Goal: Task Accomplishment & Management: Complete application form

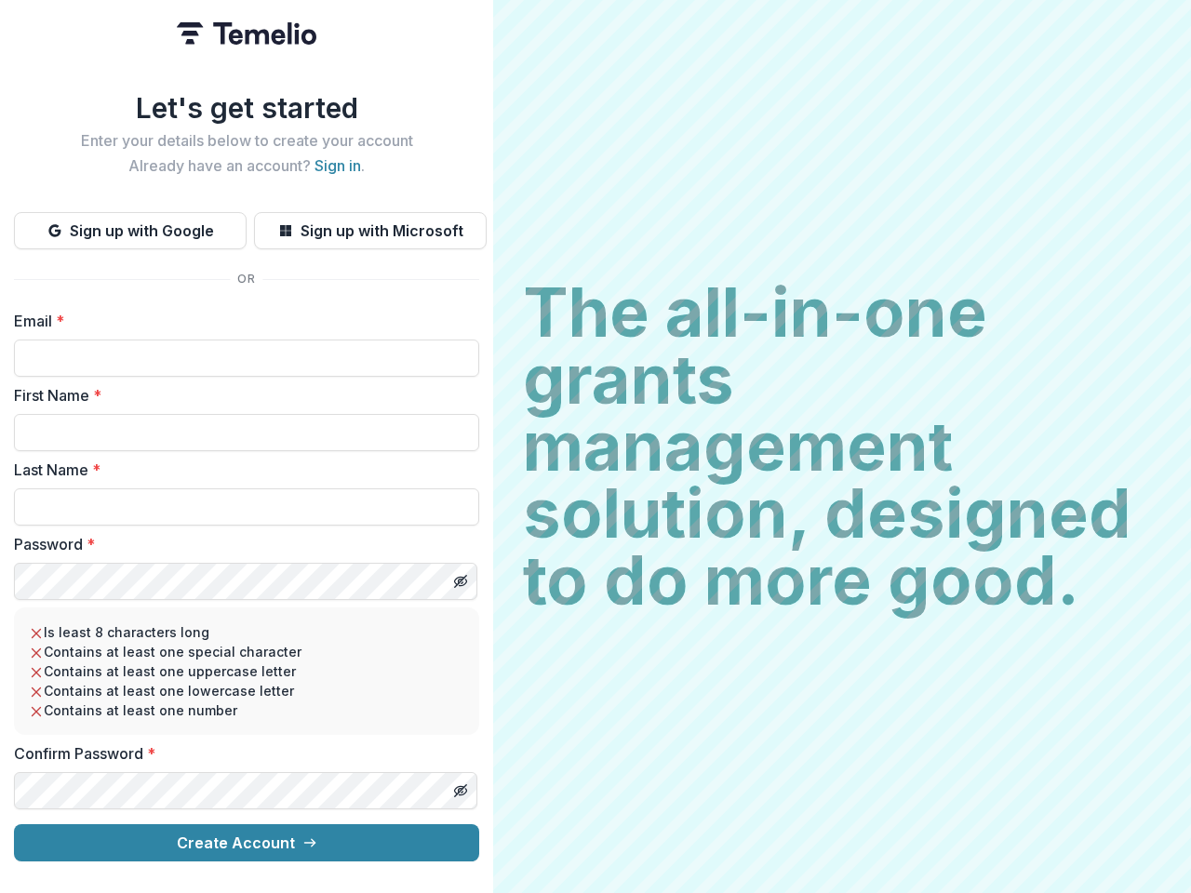
click at [595, 447] on h2 "The all-in-one grants management solution, designed to do more good." at bounding box center [842, 446] width 638 height 335
click at [130, 223] on button "Sign up with Google" at bounding box center [130, 230] width 233 height 37
click at [369, 223] on button "Sign up with Microsoft" at bounding box center [370, 230] width 233 height 37
click at [460, 576] on line "Toggle password visibility" at bounding box center [460, 581] width 11 height 11
click at [460, 785] on line "Toggle password visibility" at bounding box center [460, 790] width 11 height 11
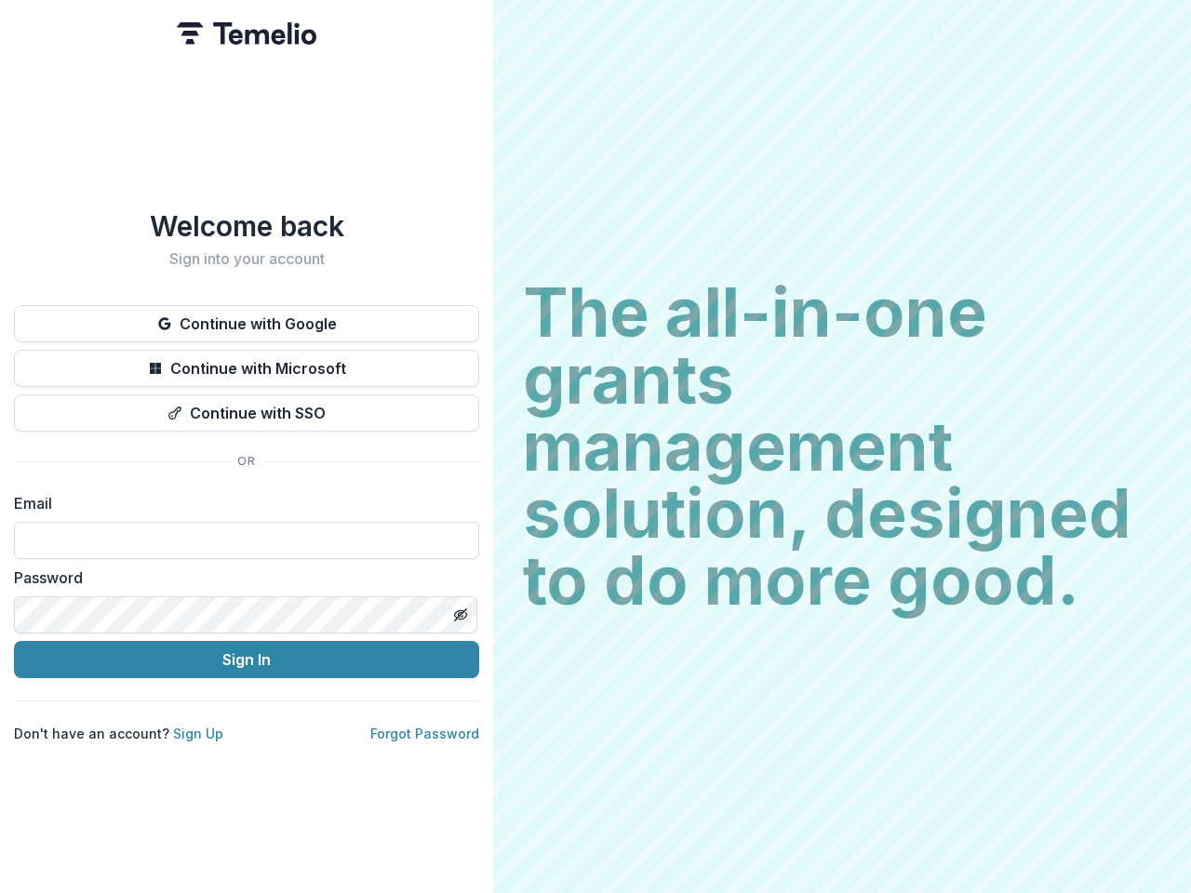
click at [595, 447] on h2 "The all-in-one grants management solution, designed to do more good." at bounding box center [842, 446] width 638 height 335
